Goal: Information Seeking & Learning: Learn about a topic

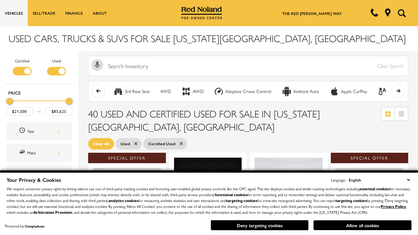
scroll to position [287, 0]
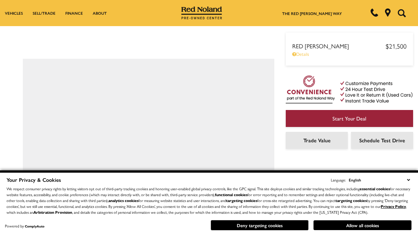
scroll to position [381, 0]
